Goal: Transaction & Acquisition: Purchase product/service

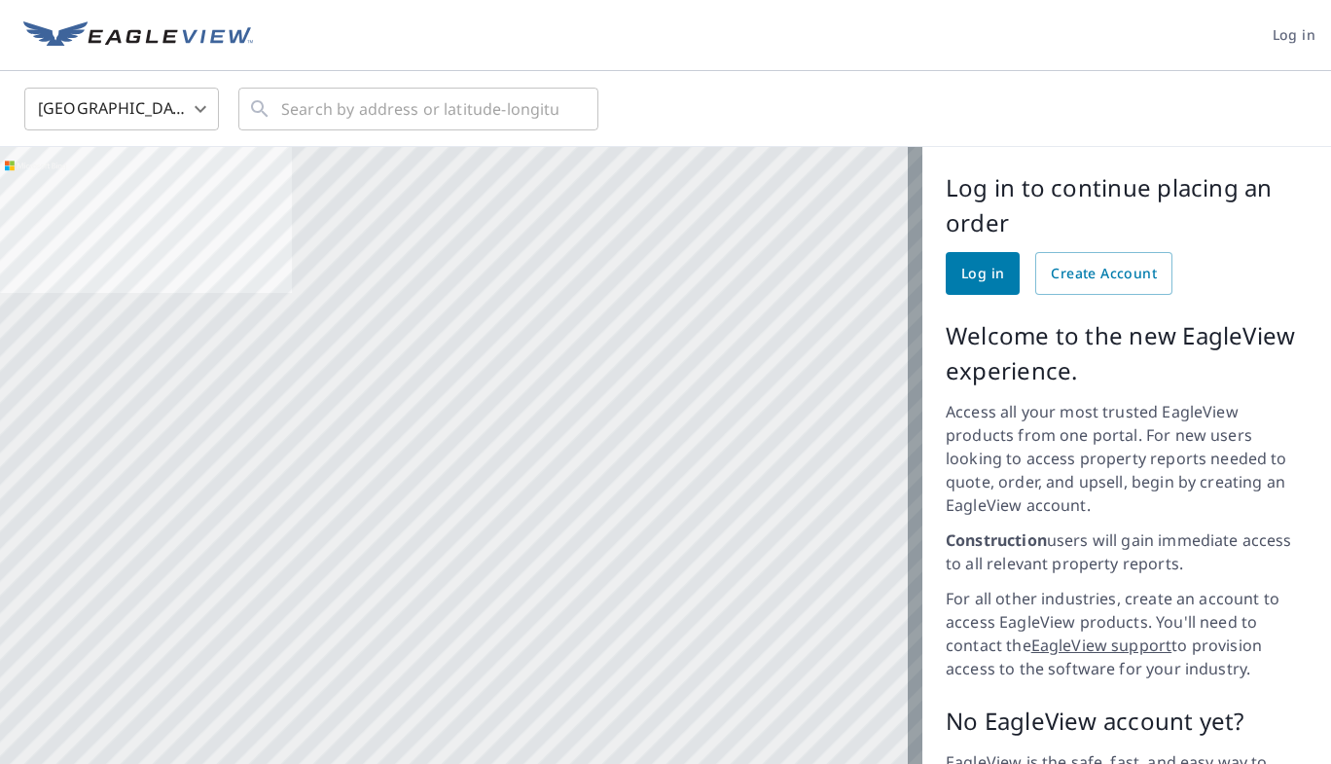
click at [970, 274] on span "Log in" at bounding box center [982, 274] width 43 height 24
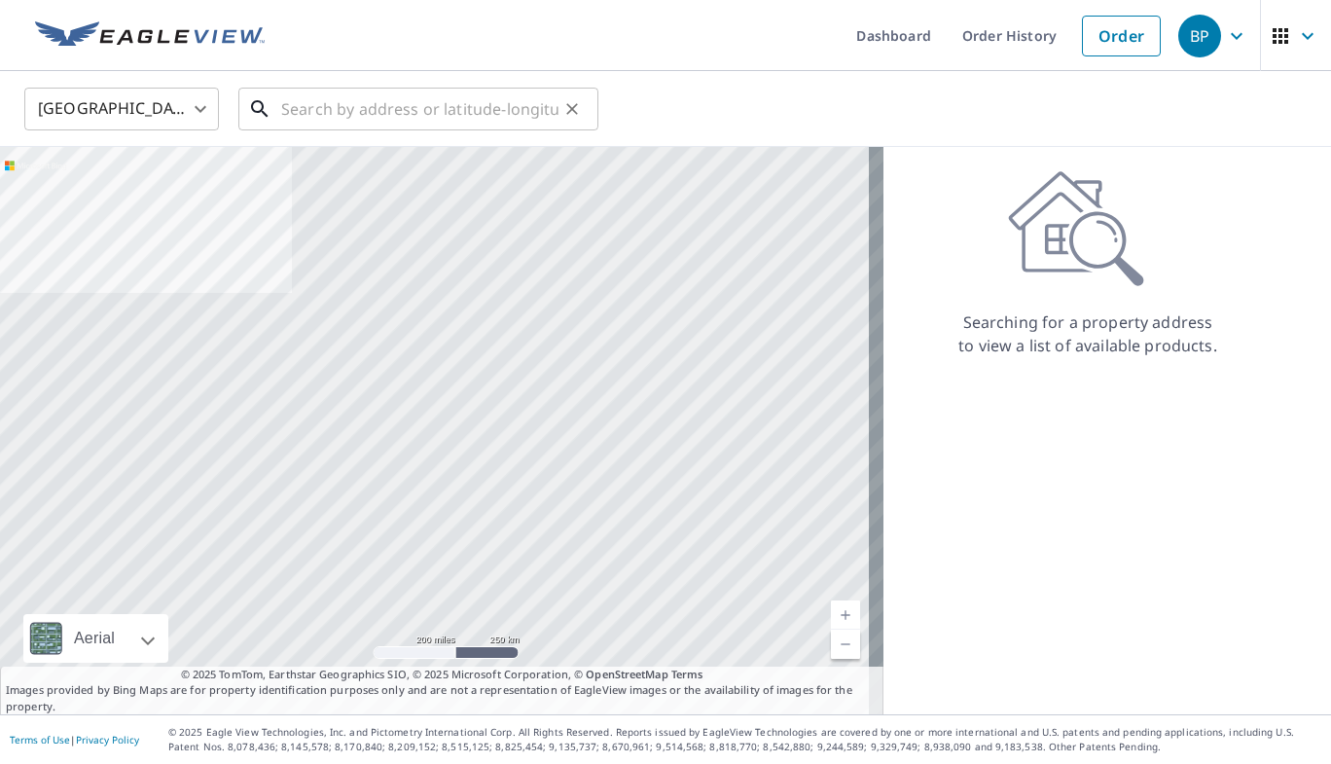
click at [343, 104] on input "text" at bounding box center [419, 109] width 277 height 54
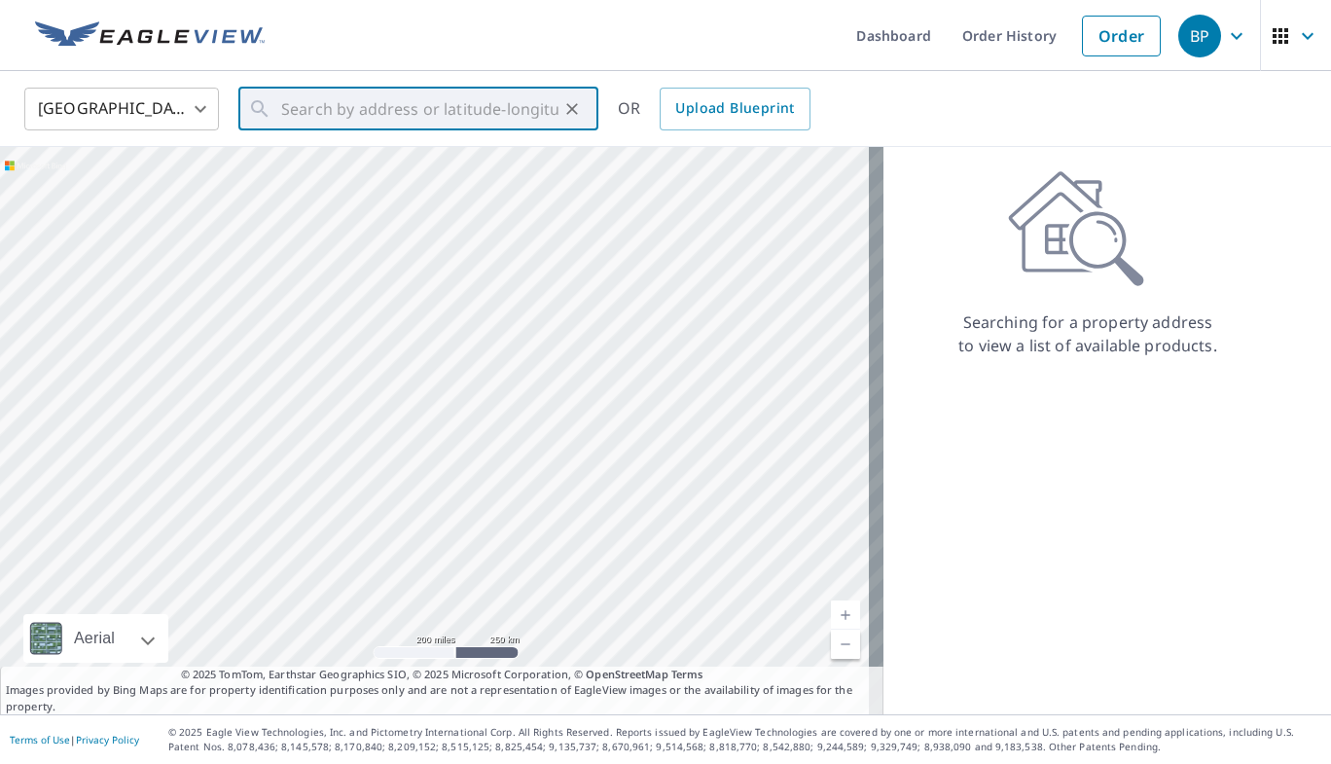
drag, startPoint x: 343, startPoint y: 104, endPoint x: 351, endPoint y: 35, distance: 69.5
click at [351, 35] on ul "Dashboard Order History Order" at bounding box center [723, 35] width 894 height 71
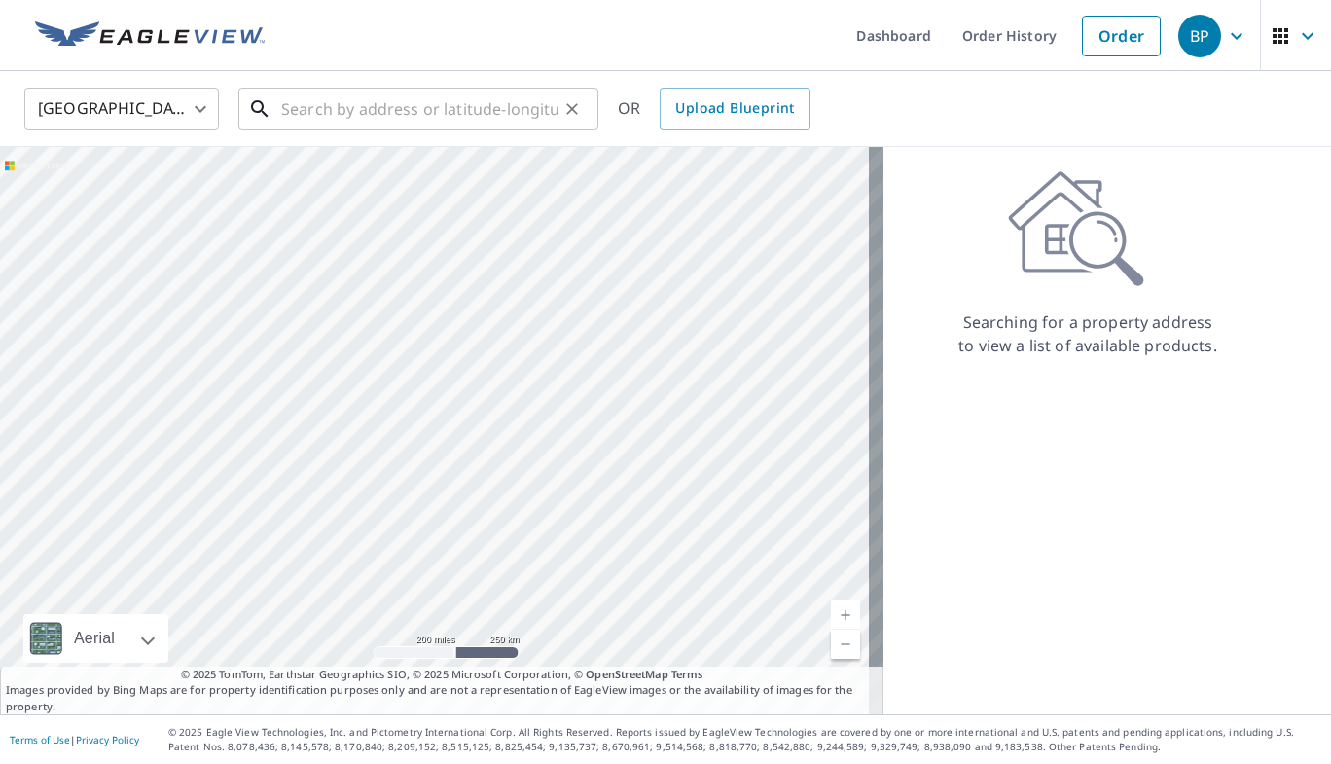
click at [367, 108] on input "text" at bounding box center [419, 109] width 277 height 54
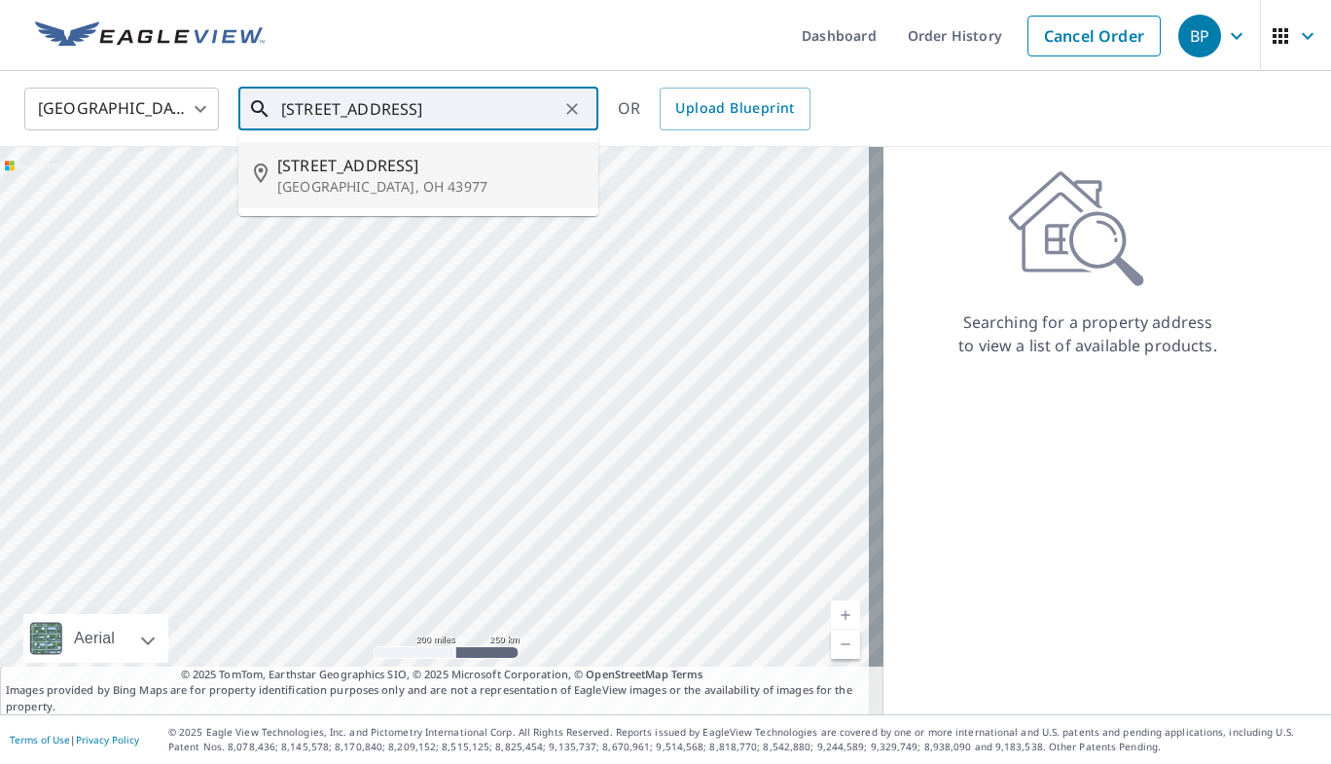
click at [387, 171] on span "[STREET_ADDRESS]" at bounding box center [429, 165] width 305 height 23
type input "[STREET_ADDRESS]"
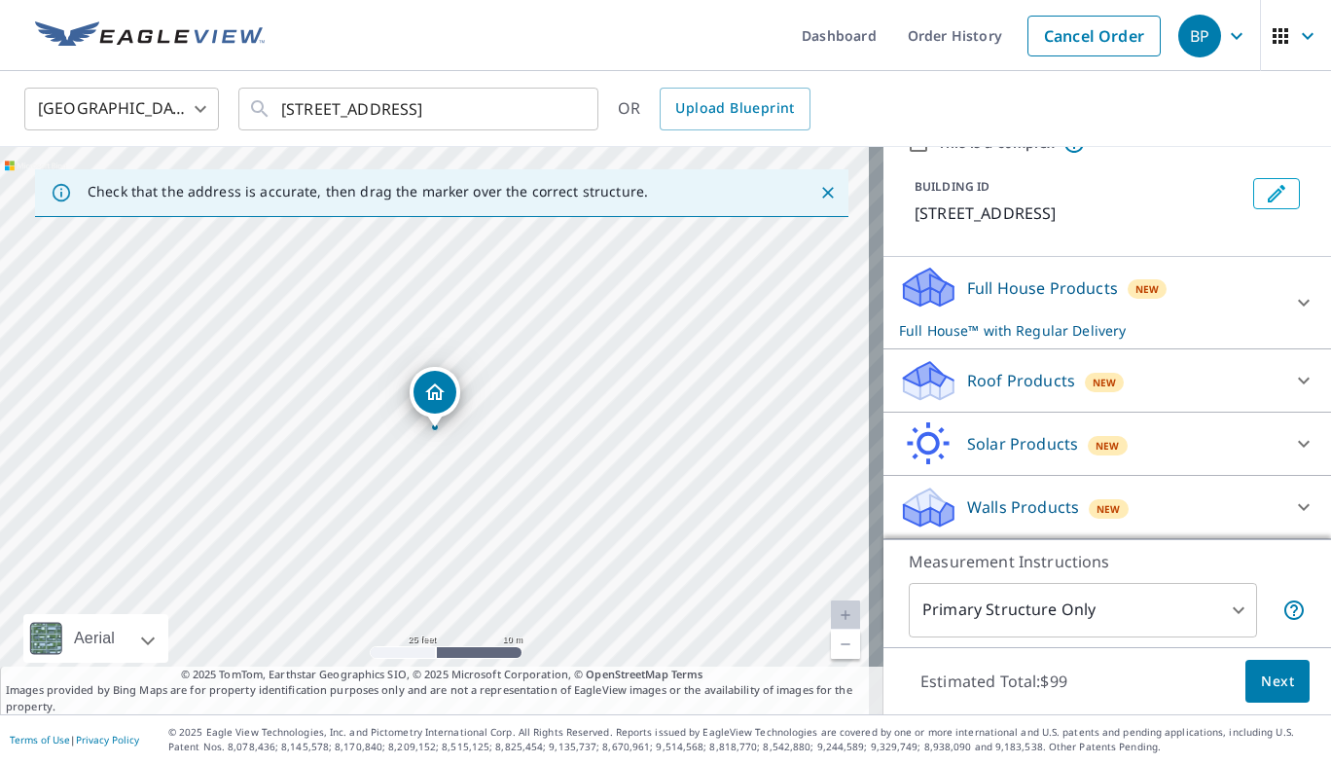
click at [1155, 386] on div "Roof Products New" at bounding box center [1089, 381] width 381 height 46
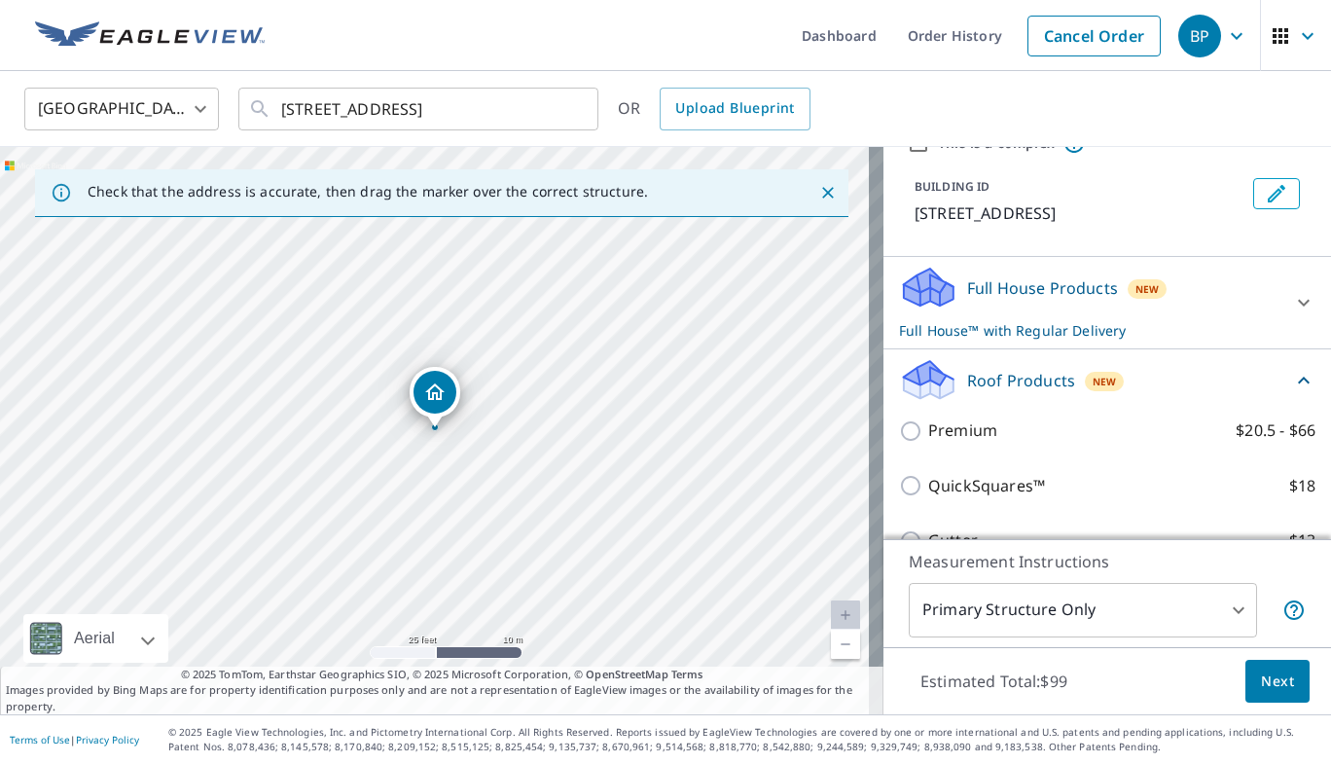
scroll to position [91, 0]
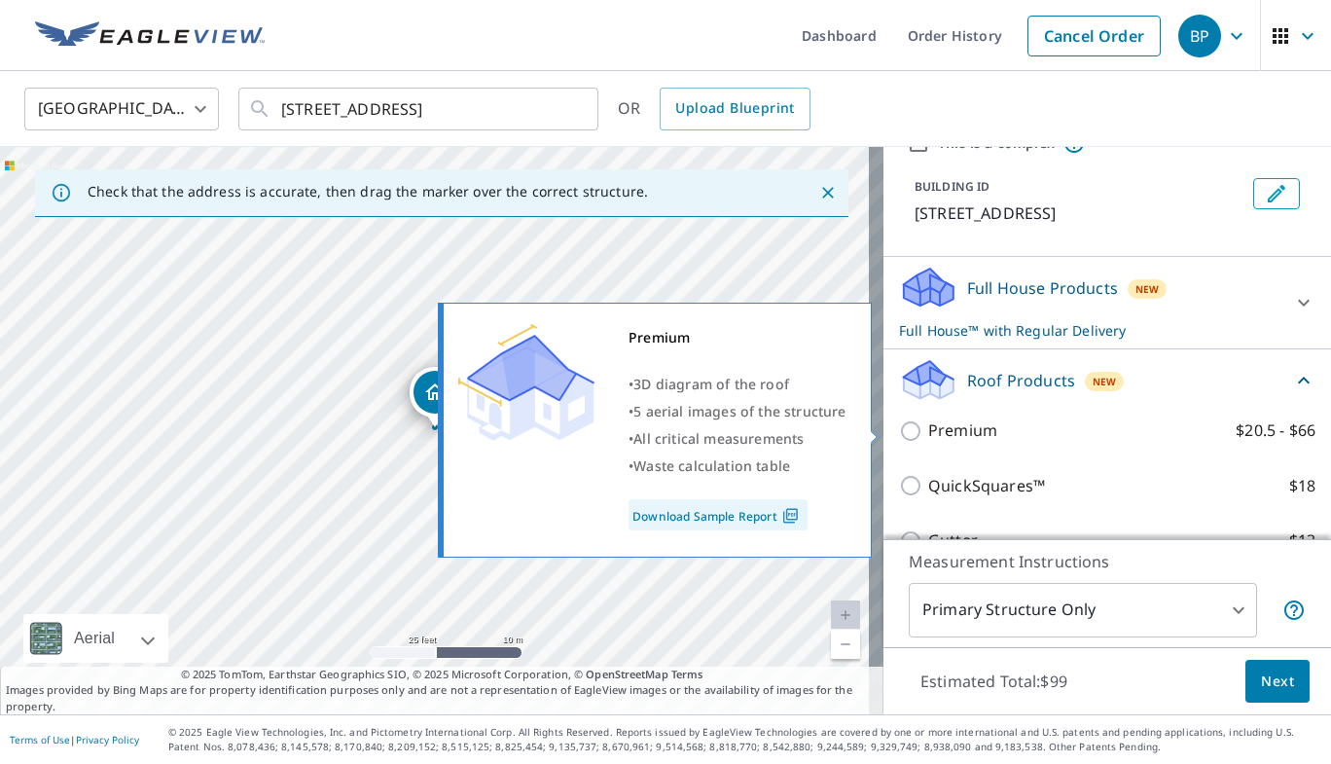
click at [938, 432] on p "Premium" at bounding box center [962, 430] width 69 height 24
click at [928, 432] on input "Premium $20.5 - $66" at bounding box center [913, 430] width 29 height 23
checkbox input "true"
checkbox input "false"
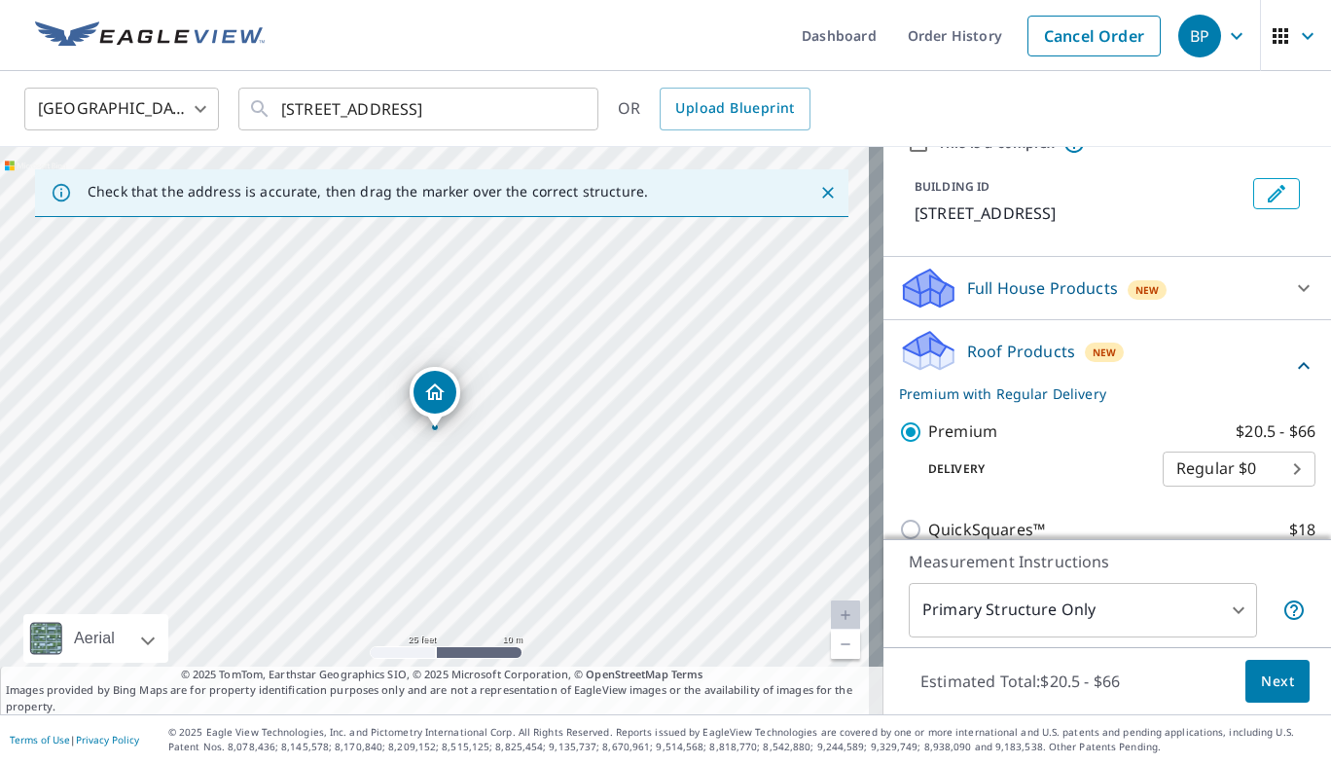
scroll to position [357, 0]
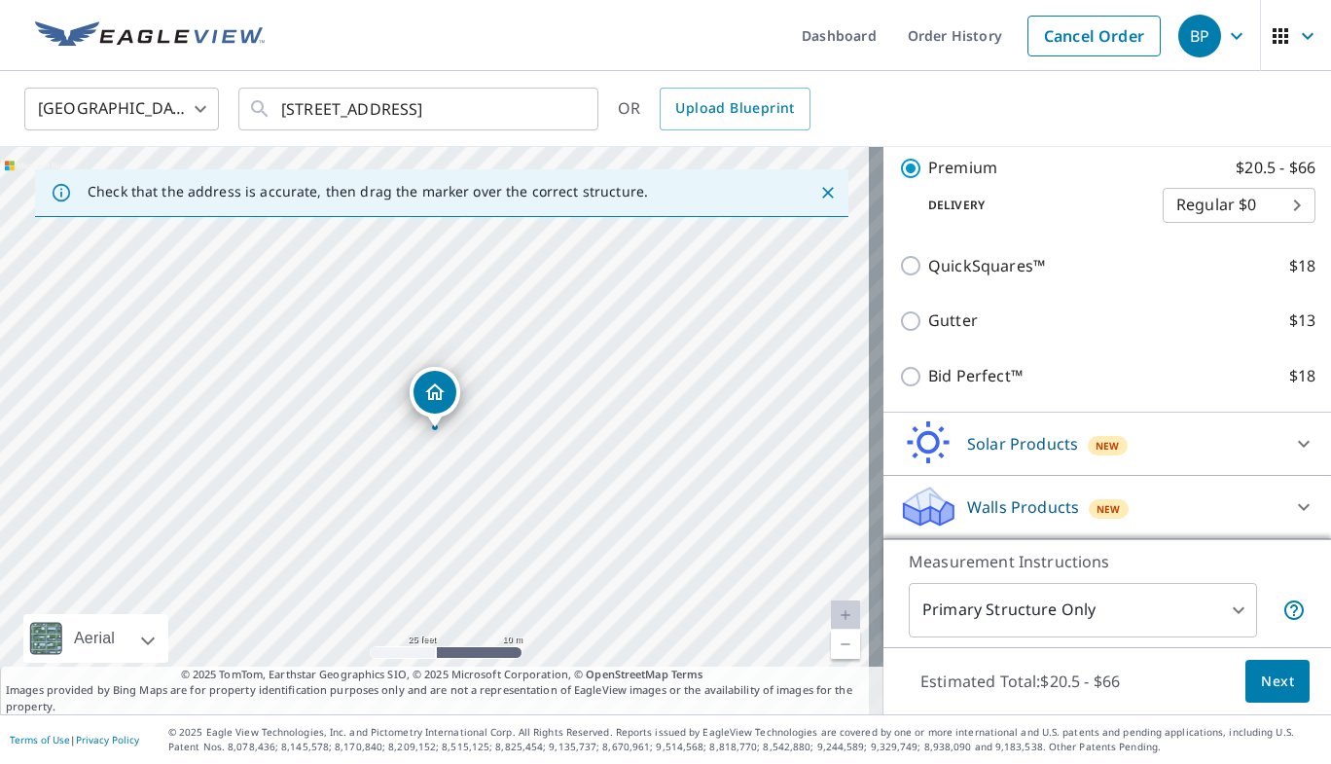
click at [1261, 698] on button "Next" at bounding box center [1277, 681] width 64 height 44
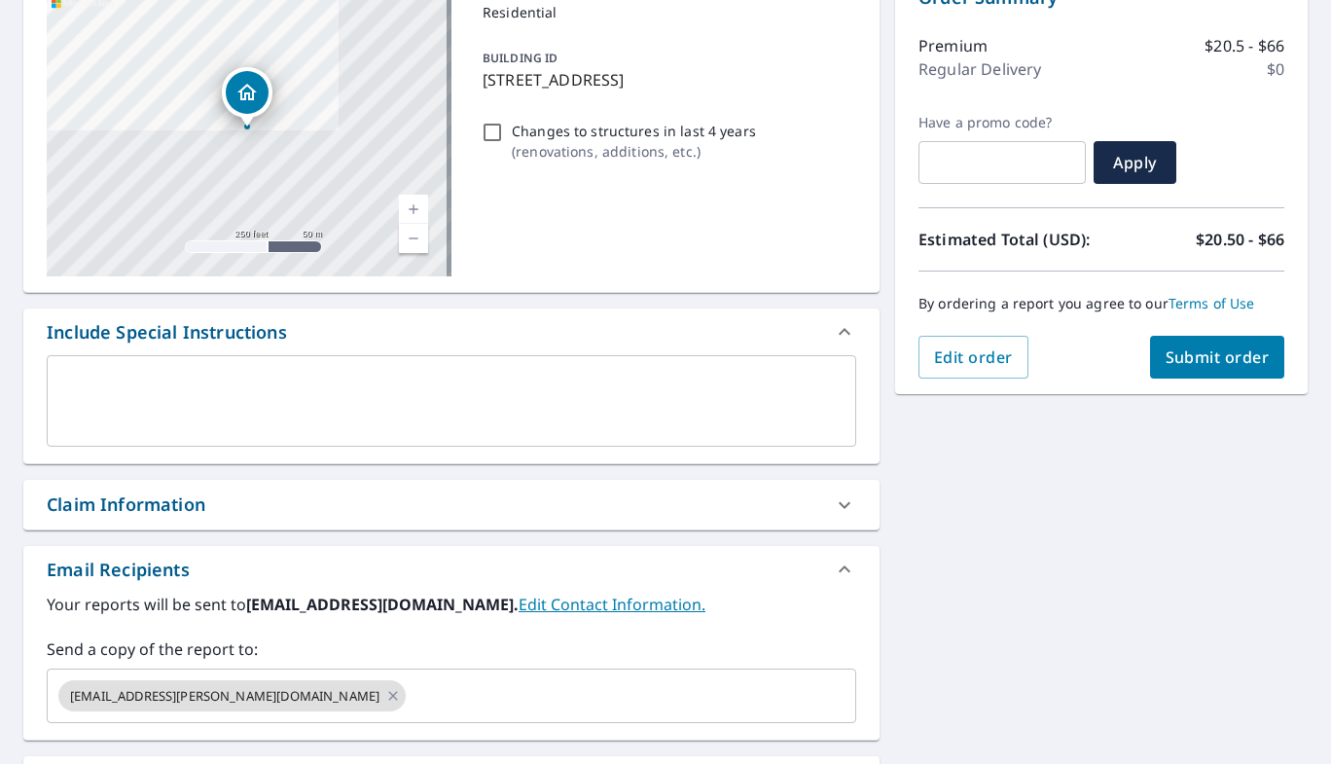
scroll to position [389, 0]
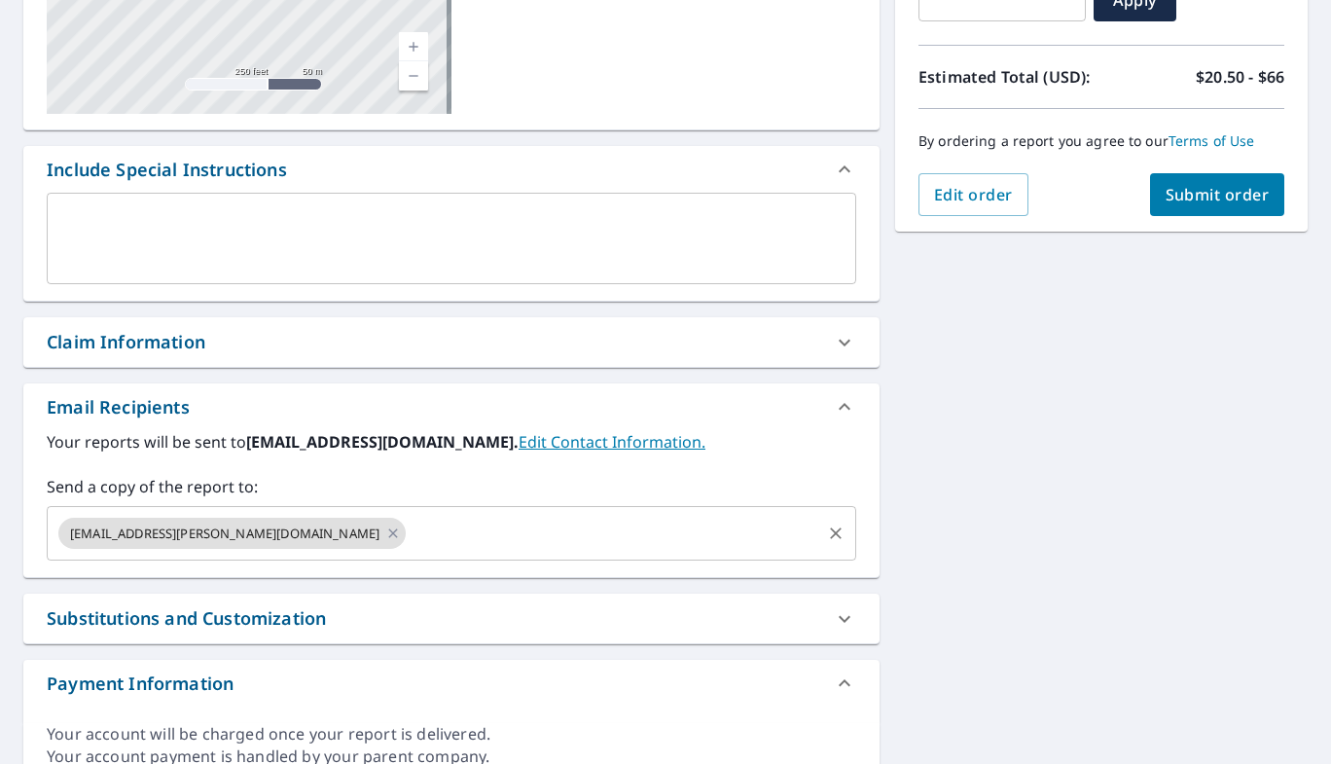
click at [385, 535] on icon at bounding box center [393, 532] width 16 height 21
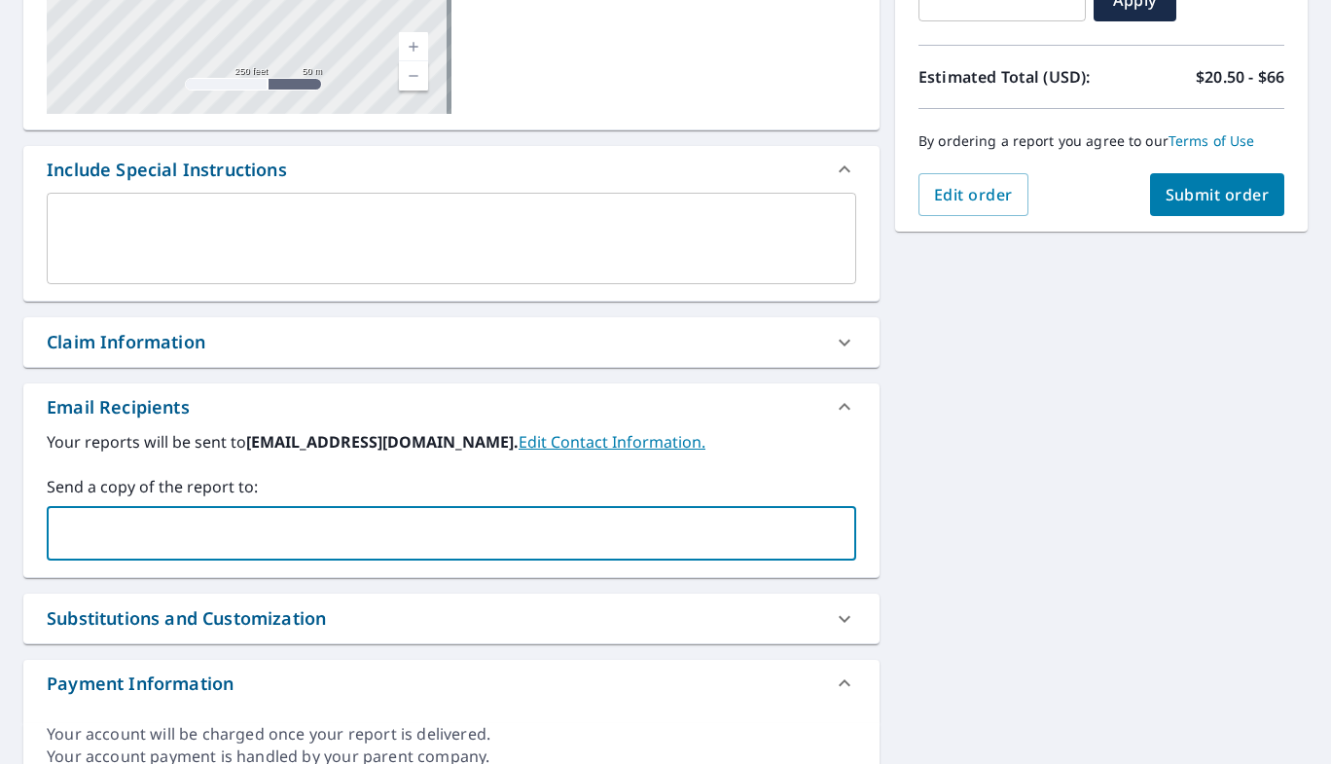
paste input "[EMAIL_ADDRESS][DOMAIN_NAME]"
type input "[EMAIL_ADDRESS][DOMAIN_NAME]"
click at [1172, 538] on div "[STREET_ADDRESS] Aerial Road A standard road map Aerial A detailed look from ab…" at bounding box center [665, 295] width 1331 height 1009
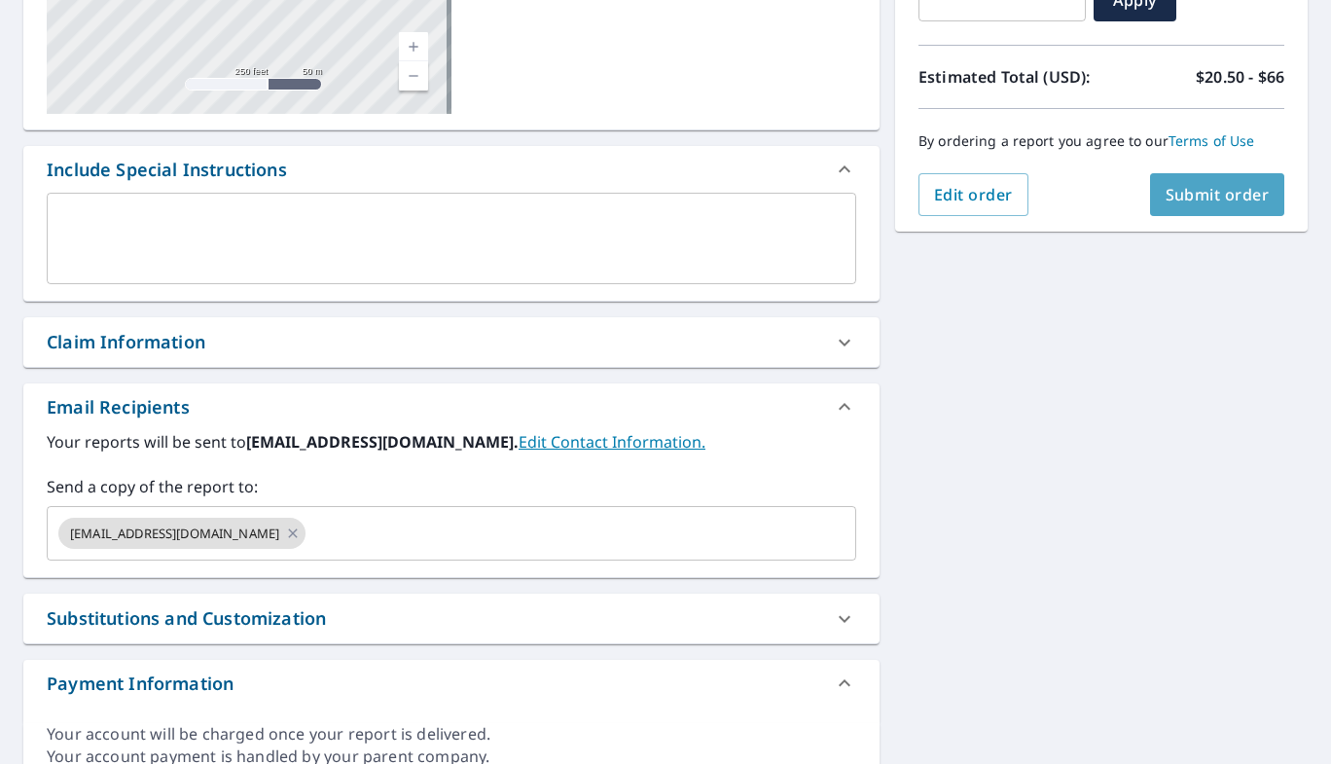
click at [1201, 194] on span "Submit order" at bounding box center [1217, 194] width 104 height 21
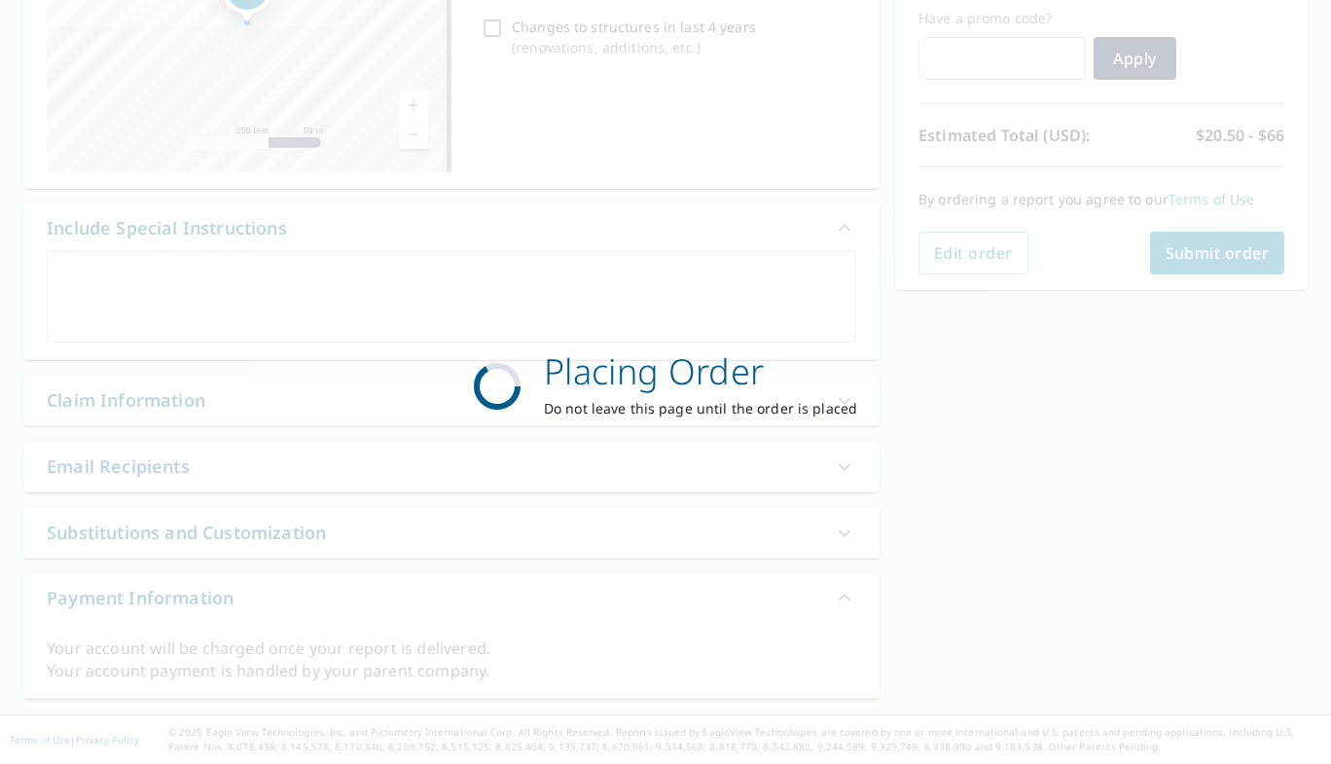
scroll to position [331, 0]
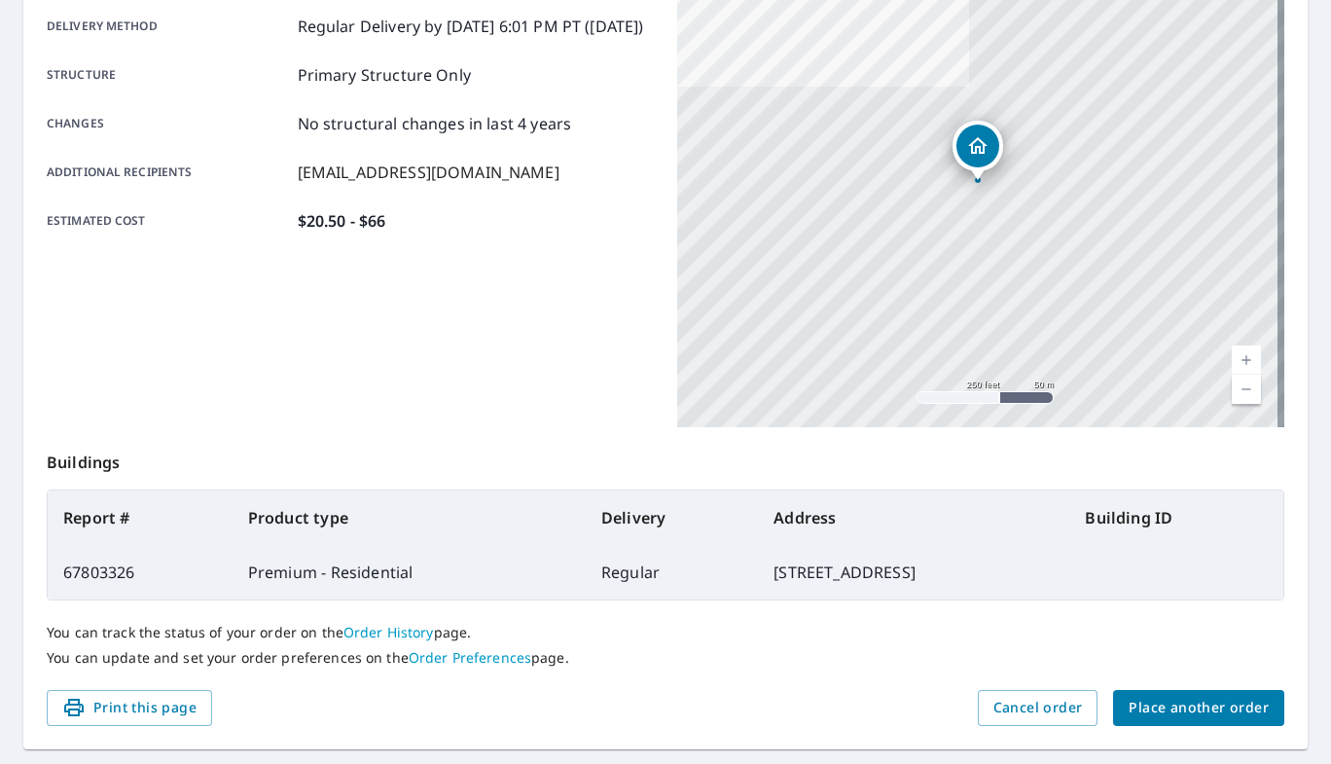
click at [1181, 709] on span "Place another order" at bounding box center [1198, 707] width 140 height 24
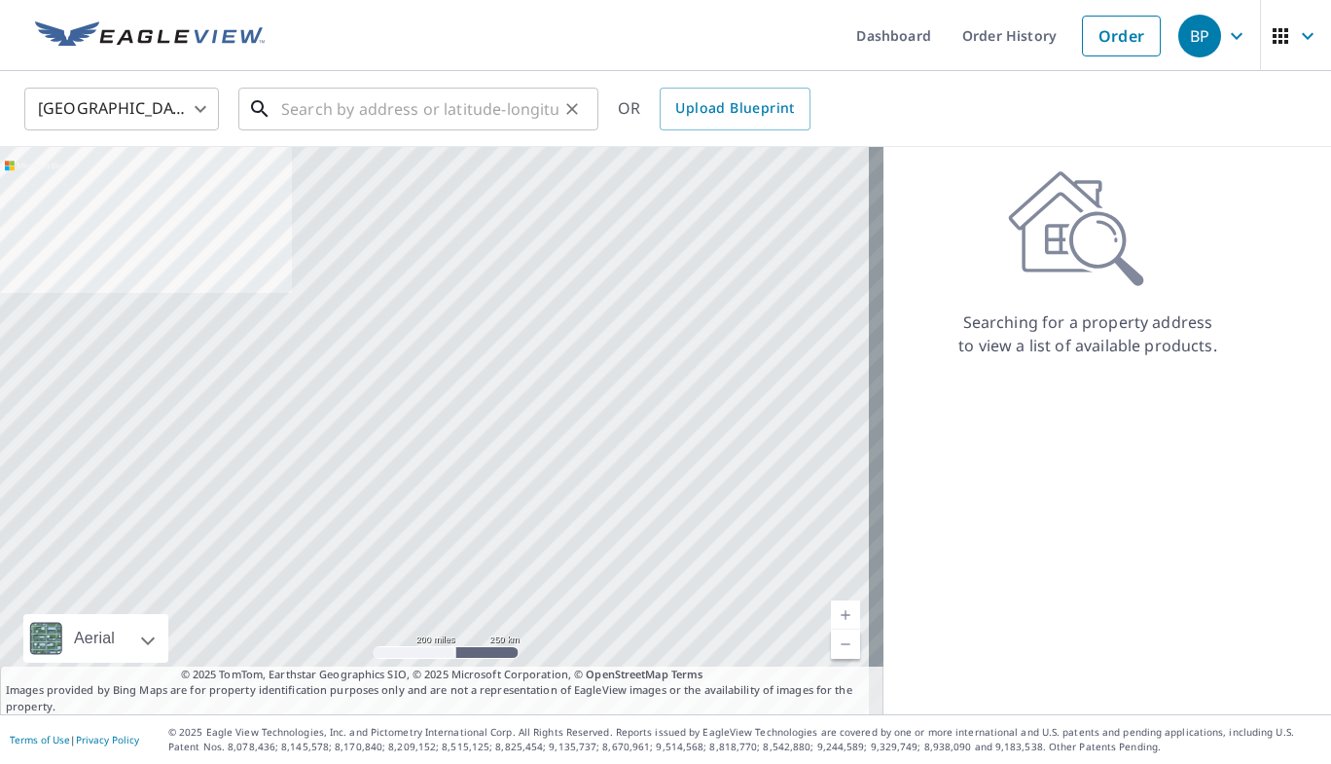
click at [403, 102] on input "text" at bounding box center [419, 109] width 277 height 54
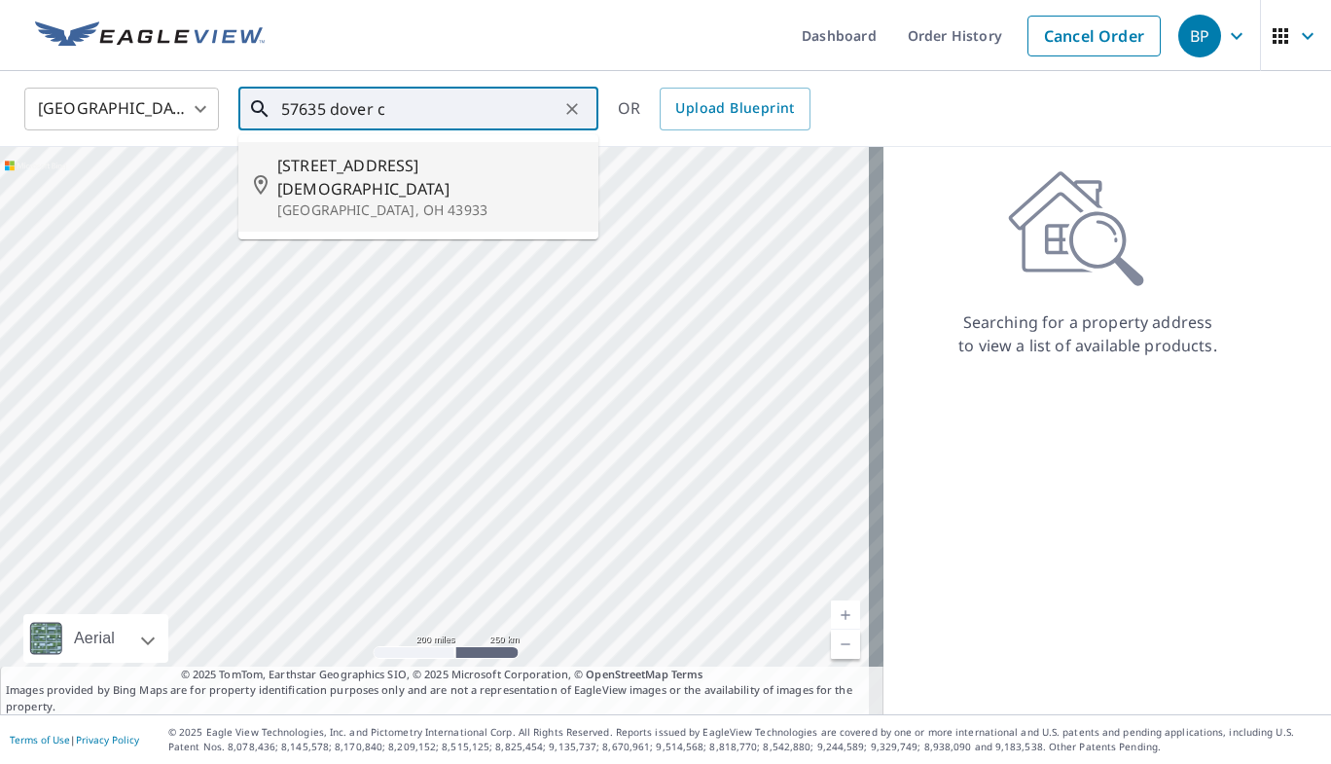
click at [406, 162] on span "[STREET_ADDRESS][DEMOGRAPHIC_DATA]" at bounding box center [429, 177] width 305 height 47
type input "[STREET_ADDRESS]"
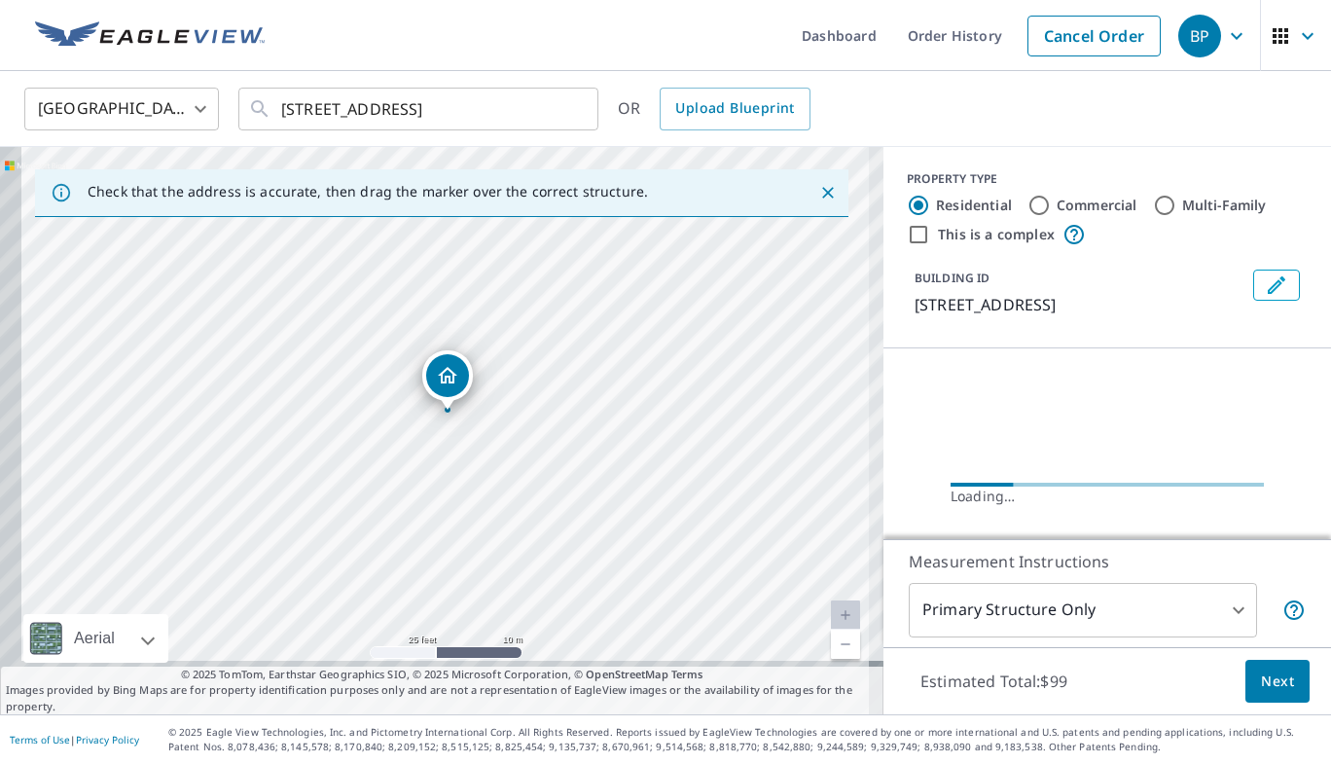
drag, startPoint x: 512, startPoint y: 494, endPoint x: 516, endPoint y: 480, distance: 14.5
click at [516, 480] on div "[STREET_ADDRESS]" at bounding box center [441, 430] width 883 height 567
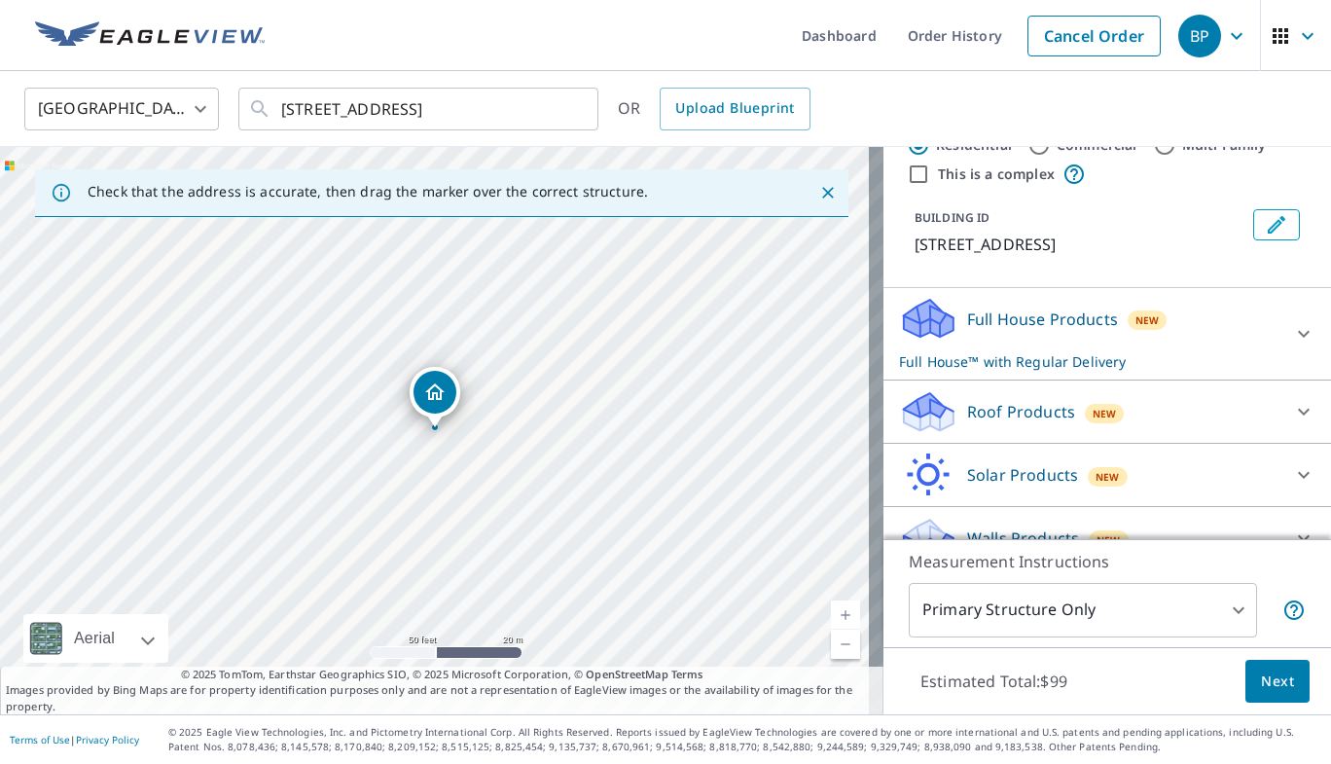
scroll to position [97, 0]
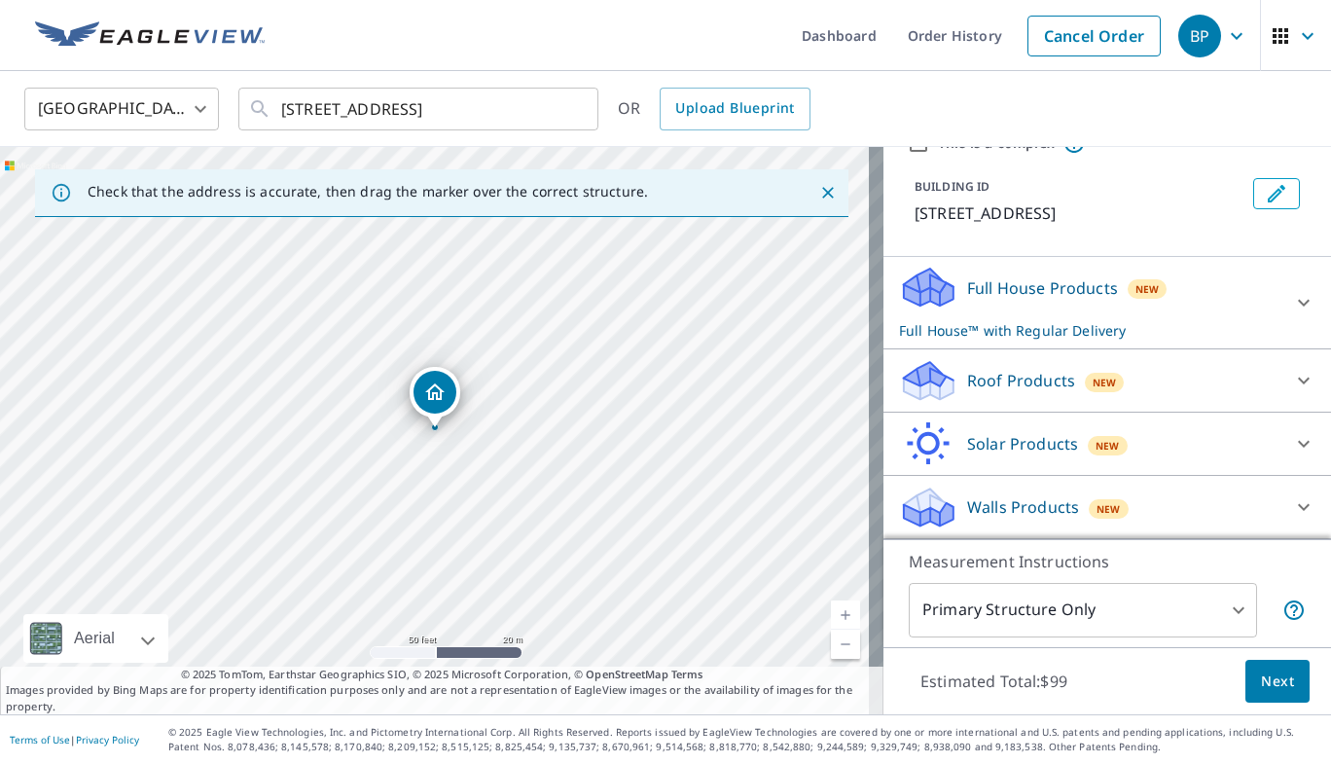
click at [1111, 401] on div "Roof Products New" at bounding box center [1089, 381] width 381 height 46
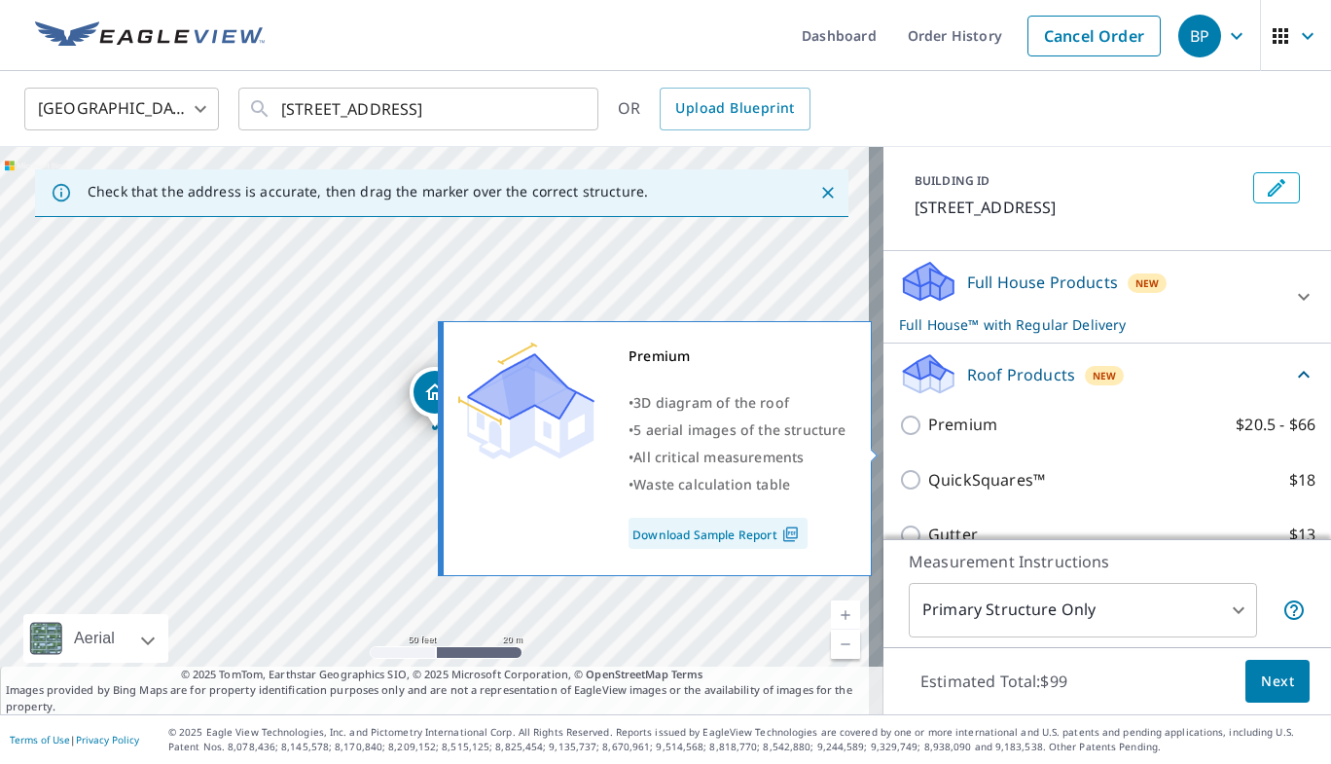
click at [928, 437] on p "Premium" at bounding box center [962, 424] width 69 height 24
click at [927, 437] on input "Premium $20.5 - $66" at bounding box center [913, 424] width 29 height 23
checkbox input "true"
checkbox input "false"
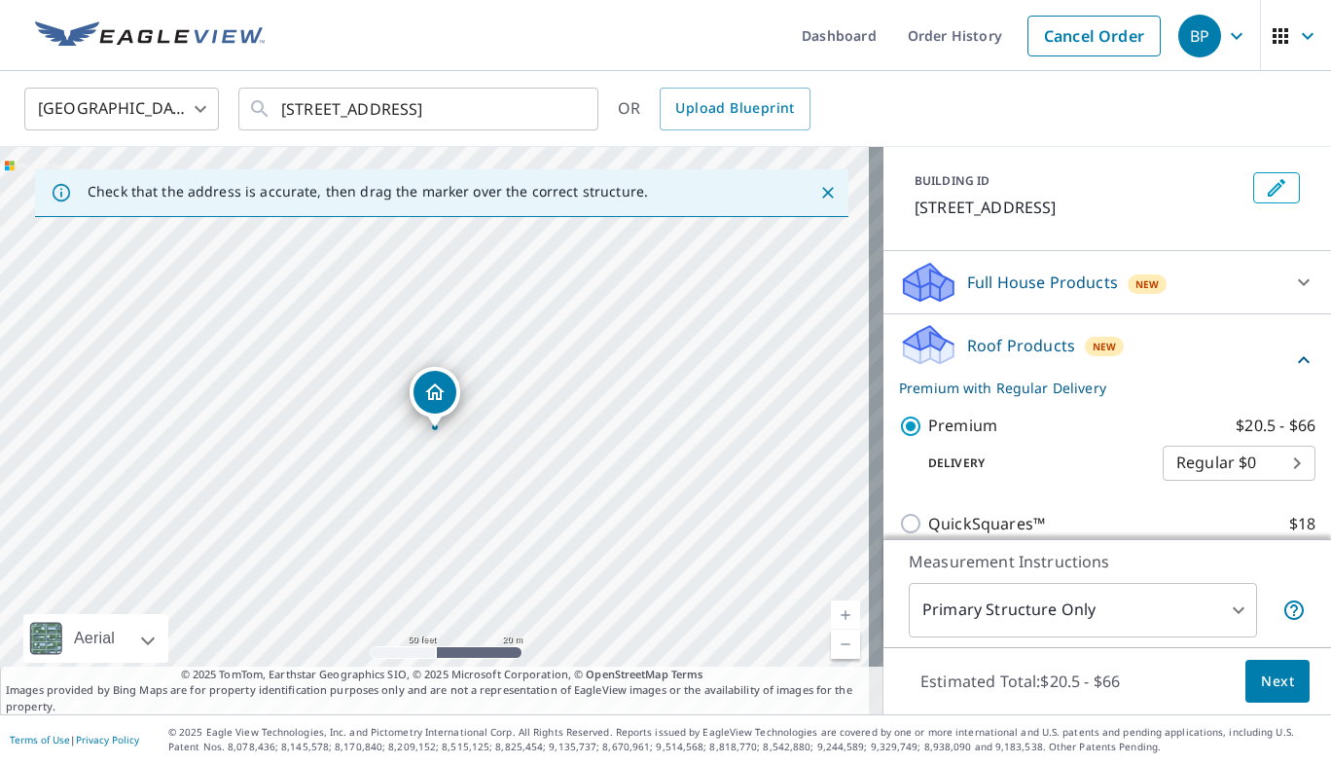
click at [1276, 672] on span "Next" at bounding box center [1277, 681] width 33 height 24
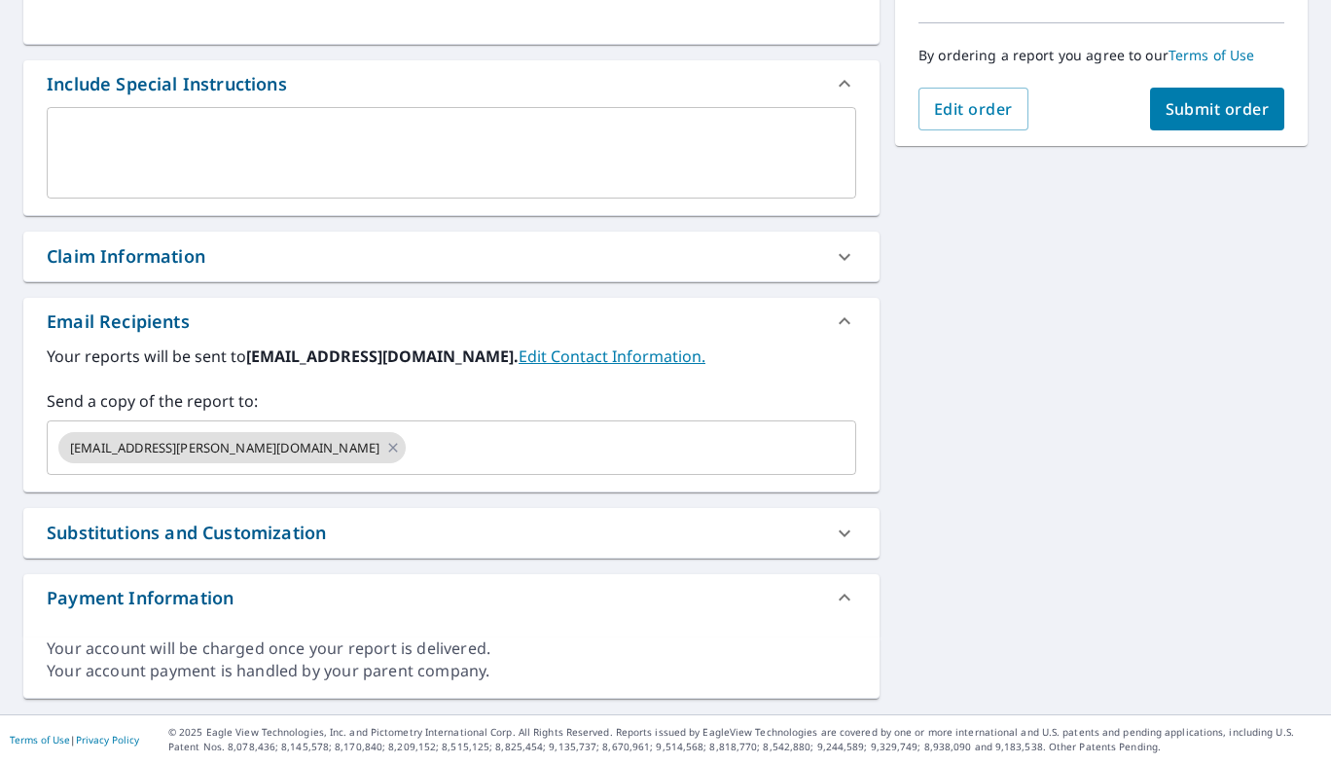
scroll to position [475, 0]
click at [385, 447] on icon at bounding box center [393, 447] width 16 height 21
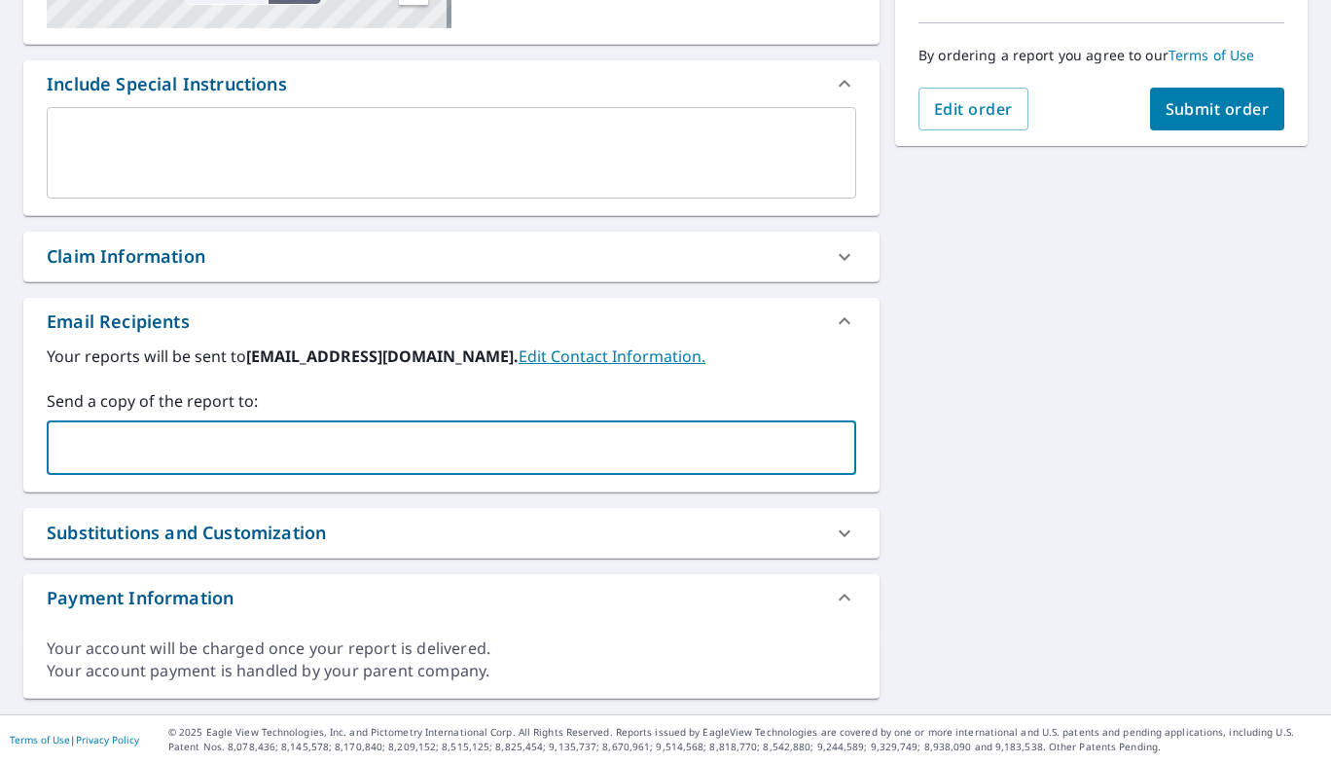
paste input "[EMAIL_ADDRESS][DOMAIN_NAME]"
type input "[EMAIL_ADDRESS][DOMAIN_NAME]"
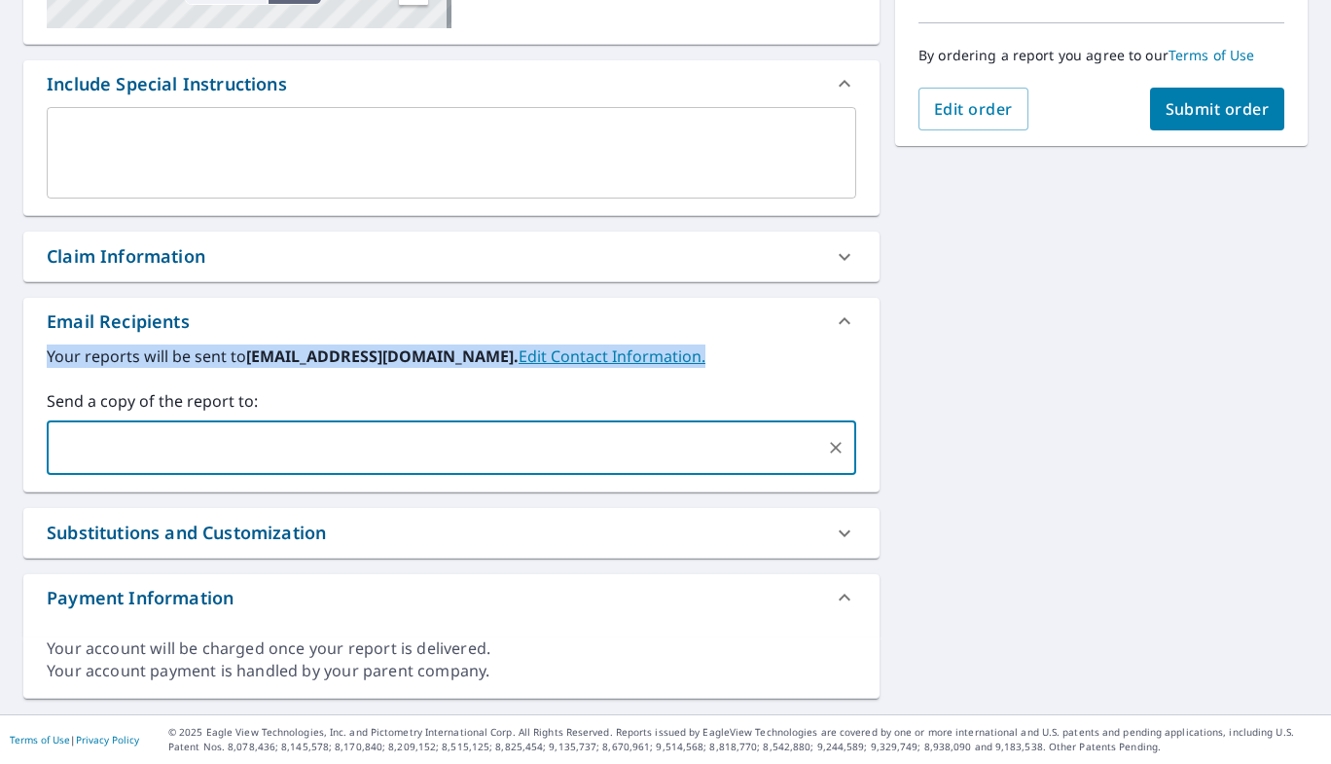
click at [985, 361] on div "[STREET_ADDRESS][GEOGRAPHIC_DATA] A standard road map Aerial A detailed look fr…" at bounding box center [665, 209] width 1331 height 1009
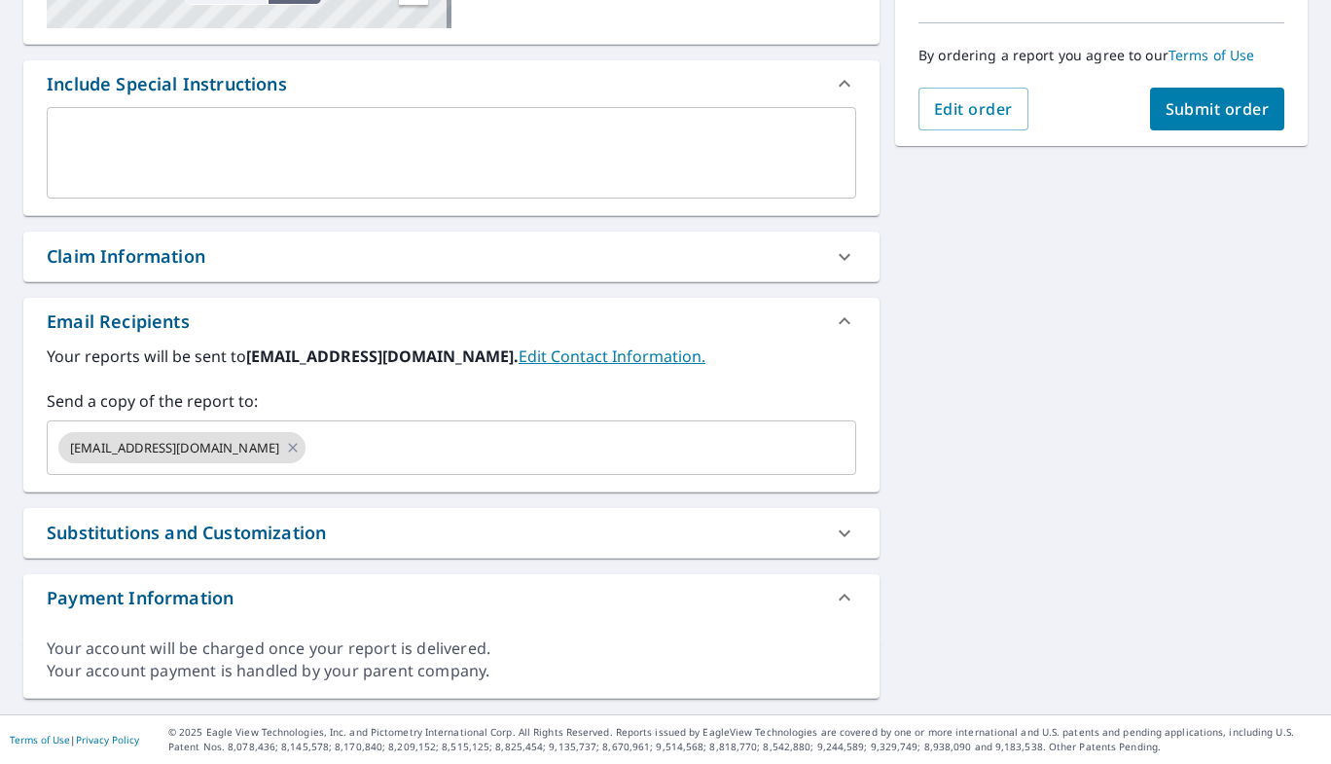
click at [1157, 341] on div "[STREET_ADDRESS][GEOGRAPHIC_DATA] A standard road map Aerial A detailed look fr…" at bounding box center [665, 209] width 1331 height 1009
click at [1226, 108] on span "Submit order" at bounding box center [1217, 108] width 104 height 21
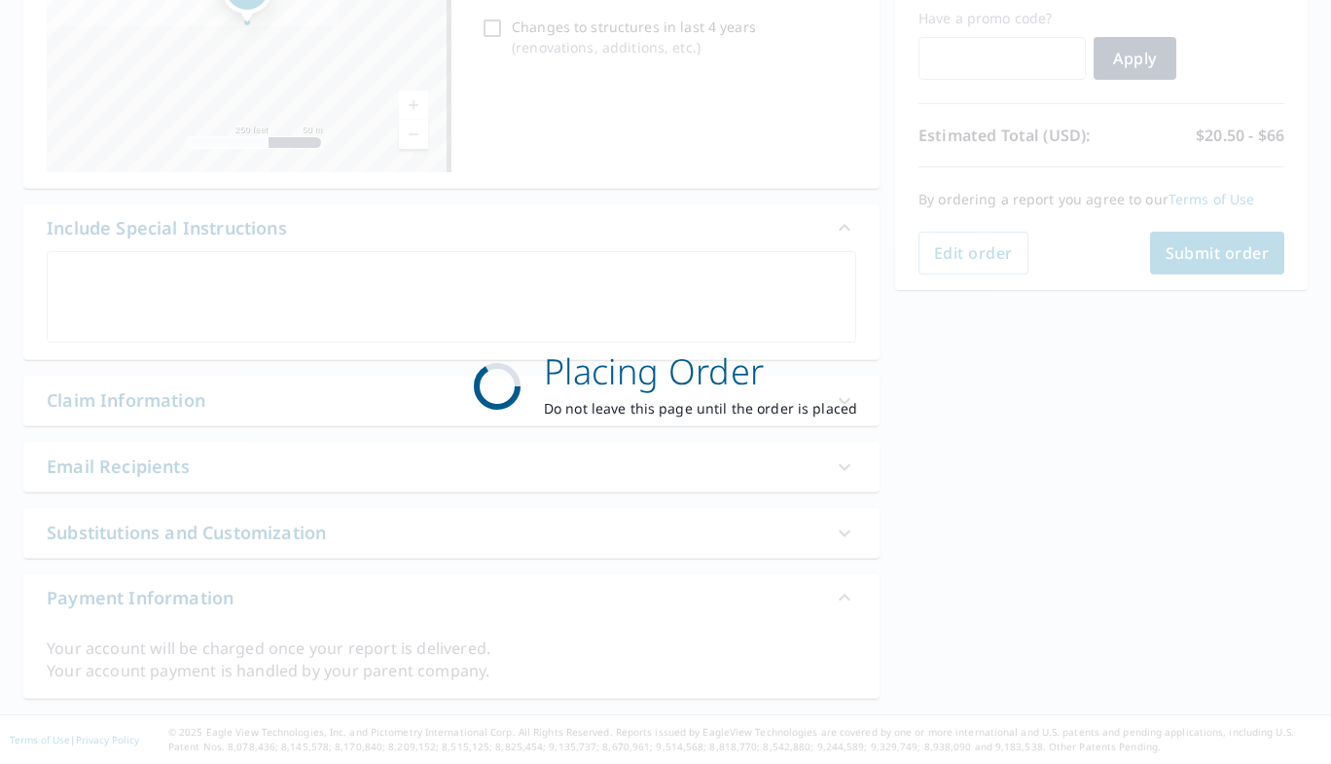
scroll to position [331, 0]
